Goal: Task Accomplishment & Management: Use online tool/utility

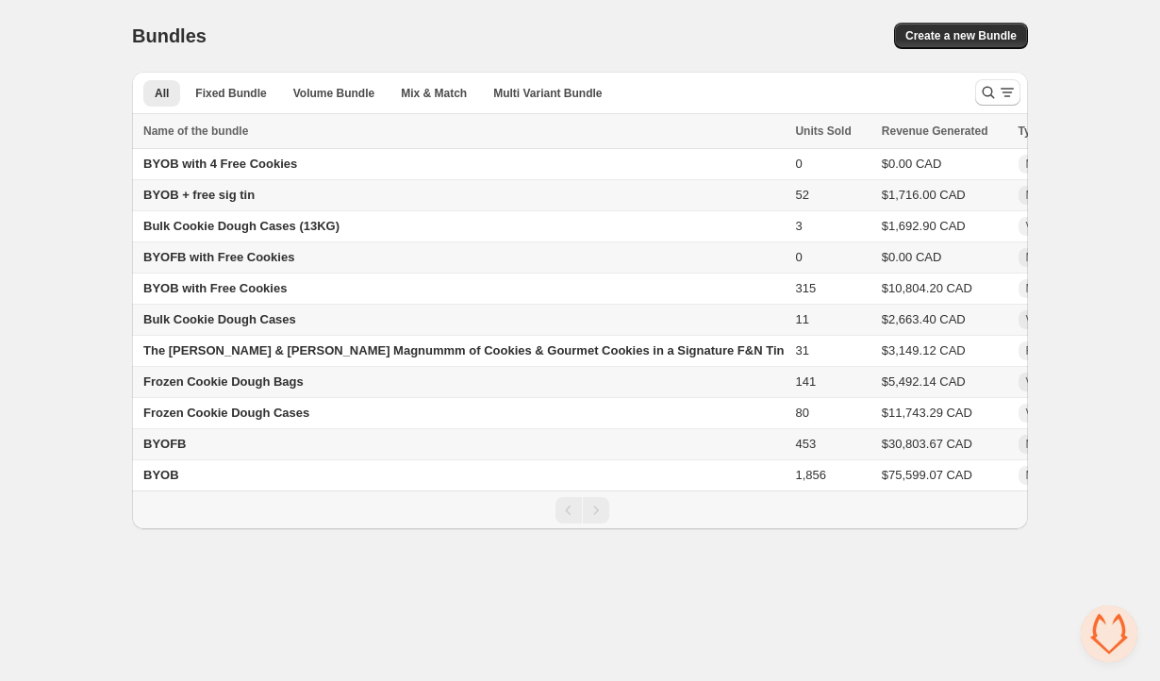
click at [263, 194] on div "BYOB + free sig tin" at bounding box center [463, 195] width 640 height 19
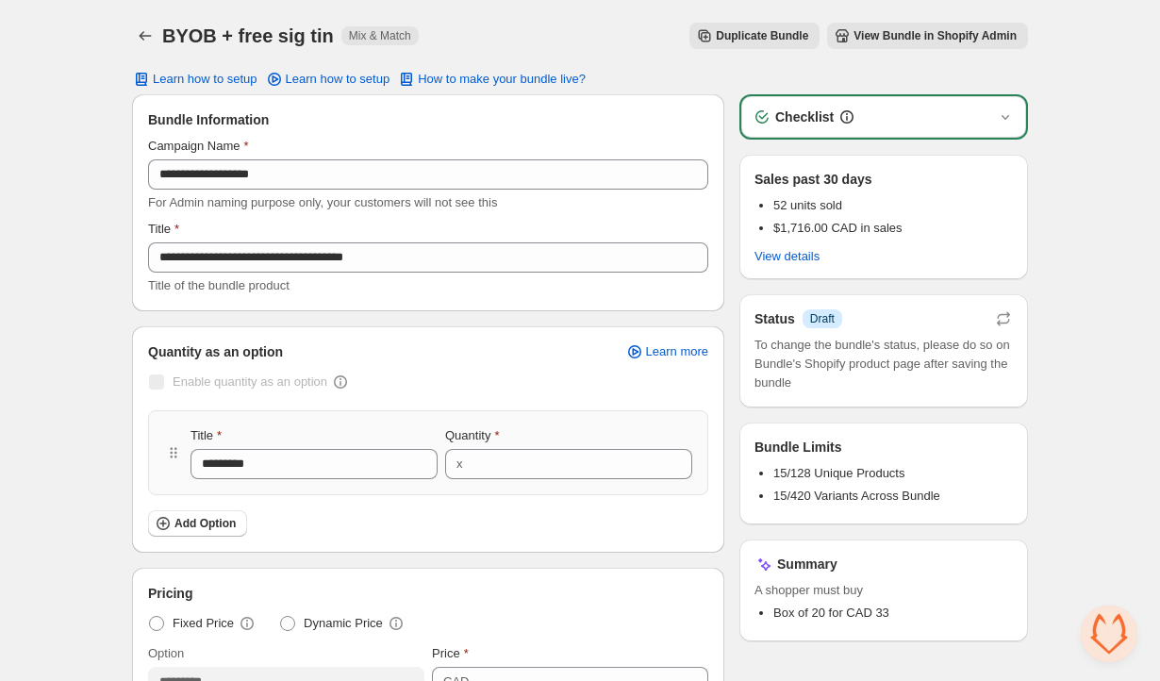
scroll to position [7, 0]
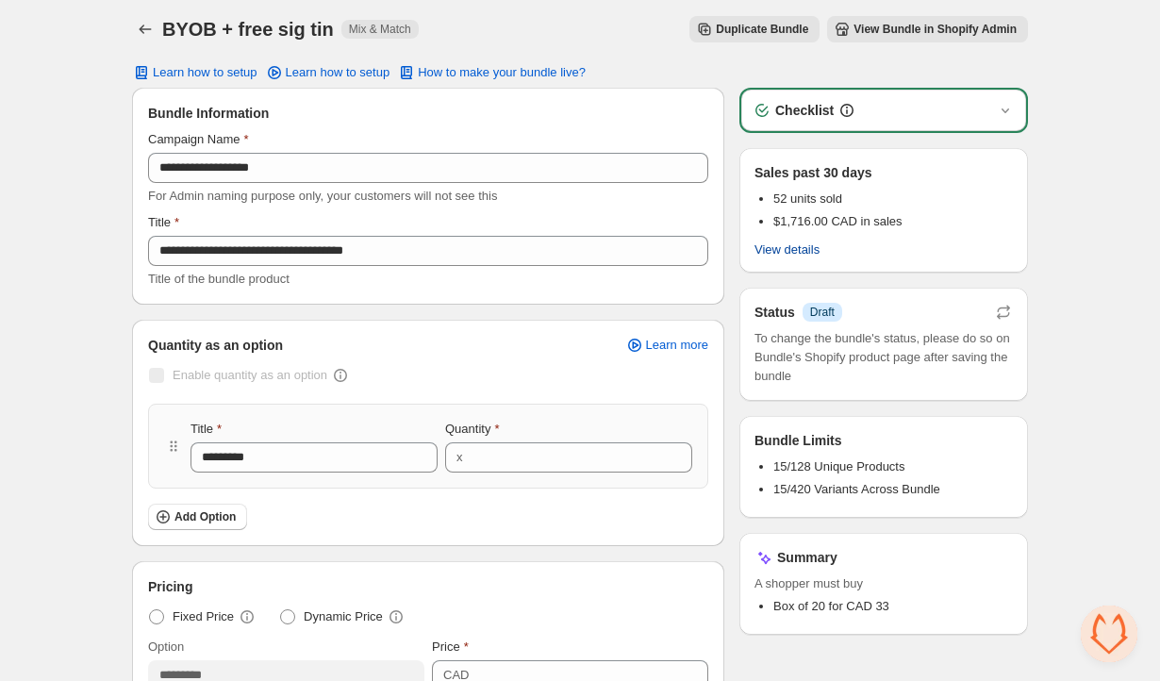
click at [804, 247] on span "View details" at bounding box center [786, 249] width 65 height 15
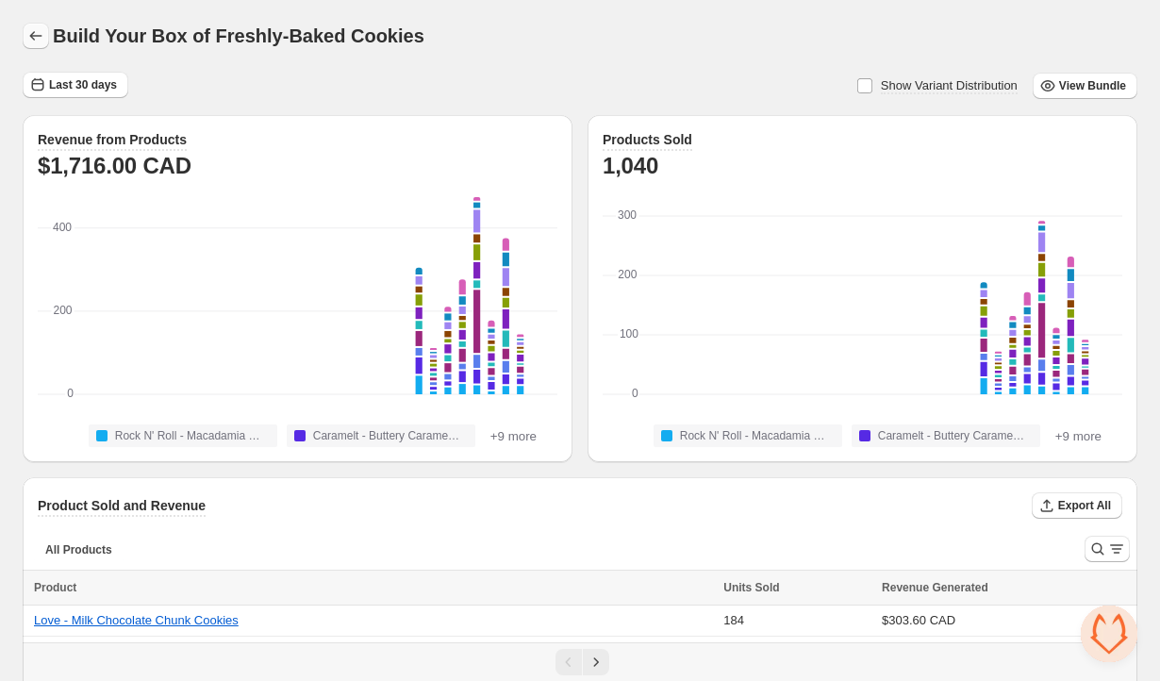
click at [32, 33] on icon "button" at bounding box center [35, 35] width 19 height 19
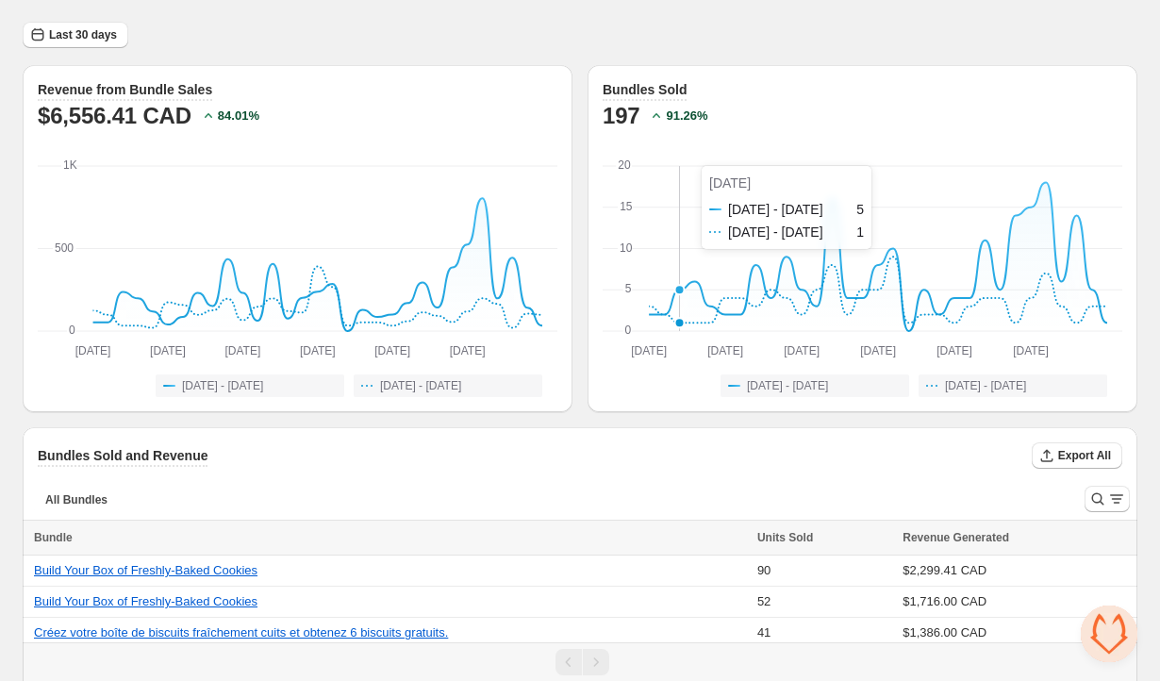
scroll to position [100, 0]
